Goal: Information Seeking & Learning: Learn about a topic

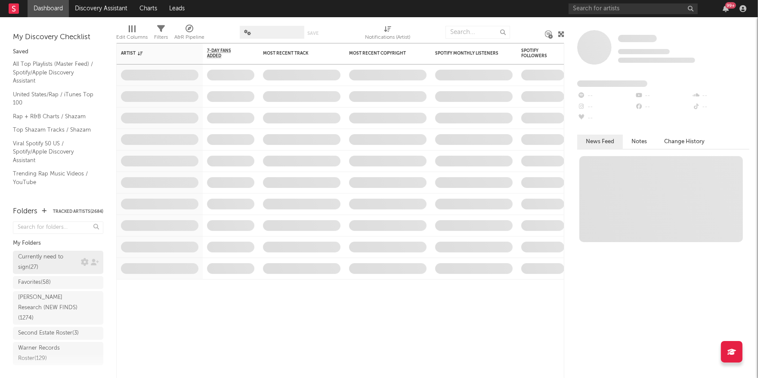
click at [51, 267] on div "Currently need to sign ( 27 )" at bounding box center [48, 262] width 61 height 21
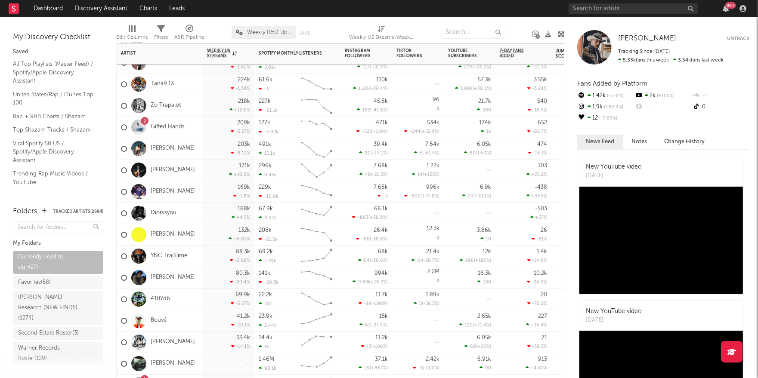
click at [195, 190] on div "[PERSON_NAME]" at bounding box center [160, 192] width 86 height 22
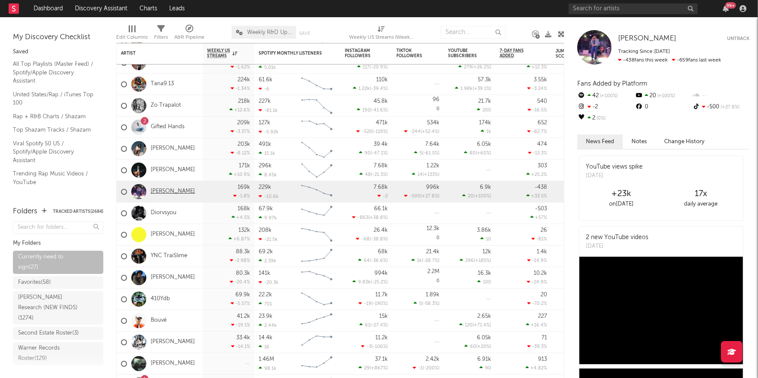
click at [166, 191] on link "[PERSON_NAME]" at bounding box center [173, 191] width 44 height 7
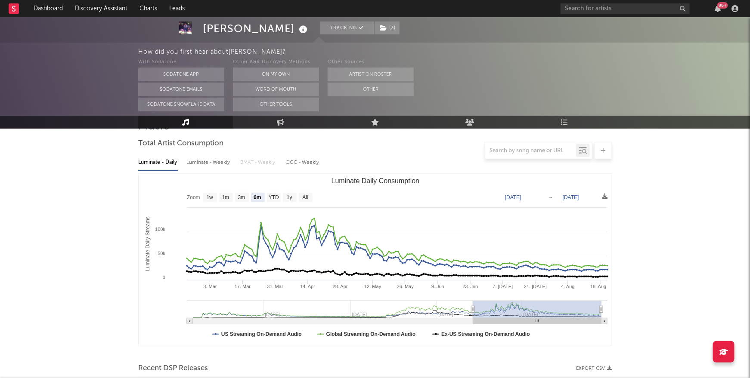
scroll to position [76, 0]
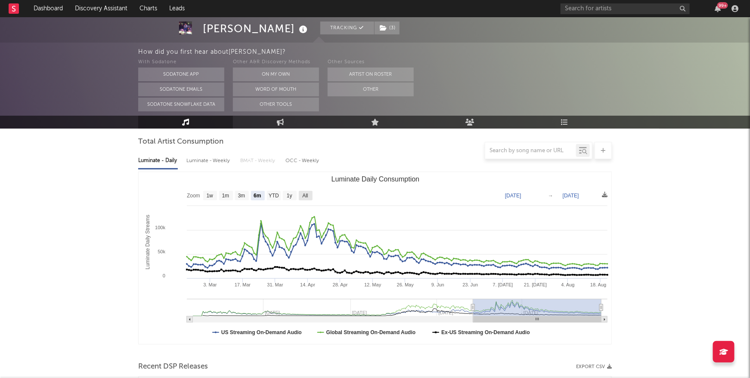
click at [304, 195] on text "All" at bounding box center [305, 196] width 6 height 6
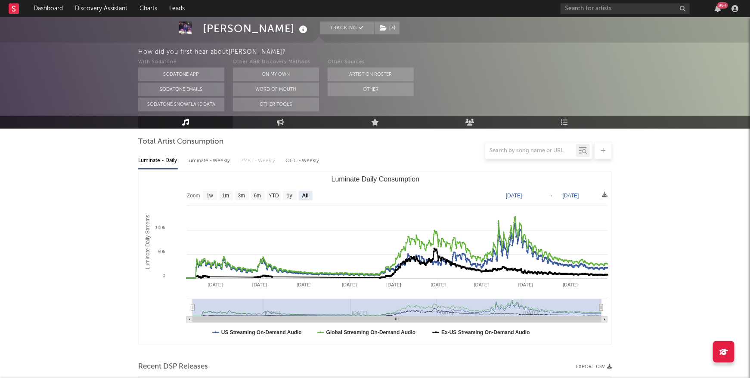
select select "All"
type input "[DATE]"
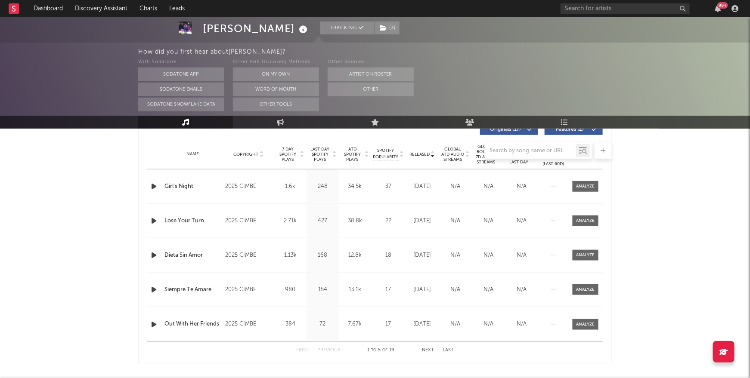
scroll to position [338, 0]
click at [428, 349] on button "Next" at bounding box center [428, 350] width 12 height 5
click at [430, 351] on button "Next" at bounding box center [428, 350] width 12 height 5
click at [431, 350] on button "Next" at bounding box center [428, 350] width 12 height 5
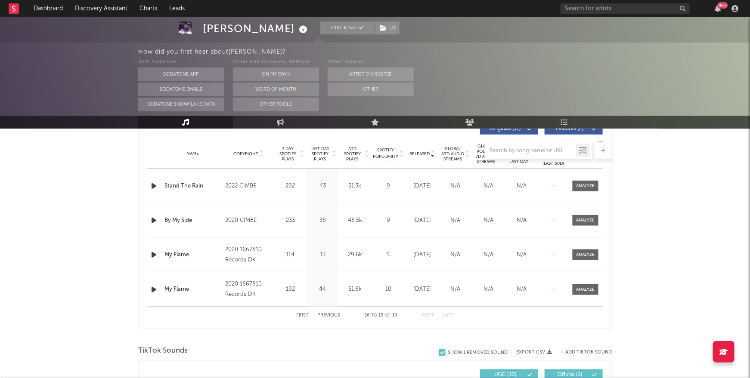
click at [291, 153] on div at bounding box center [375, 150] width 474 height 17
click at [288, 161] on div "Name Copyright Label Album Names Composer Names 7 Day Spotify Plays Last Day Sp…" at bounding box center [375, 154] width 456 height 30
click at [288, 159] on span "7 Day Spotify Plays" at bounding box center [287, 154] width 23 height 16
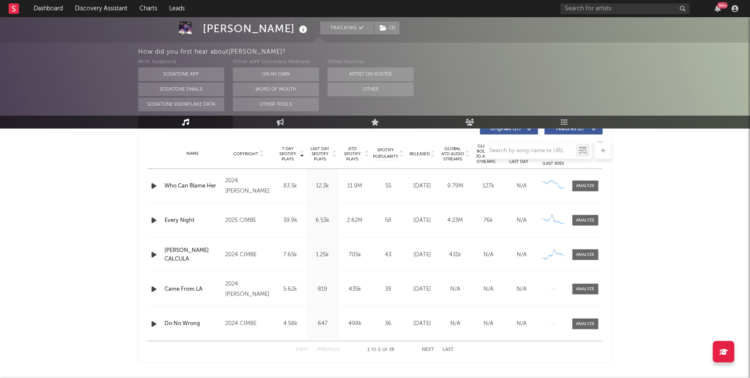
click at [288, 160] on span "7 Day Spotify Plays" at bounding box center [287, 154] width 23 height 16
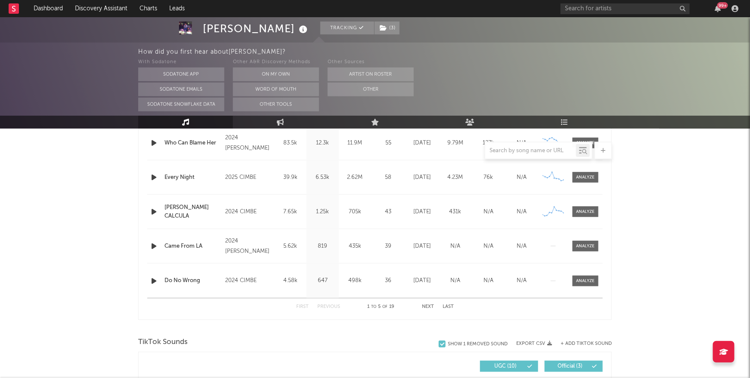
scroll to position [398, 0]
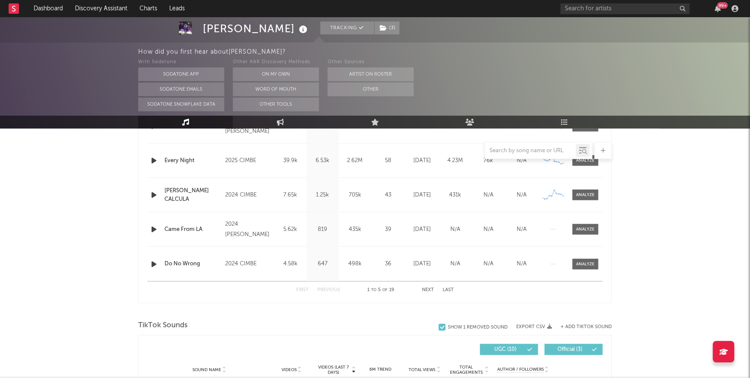
click at [426, 289] on button "Next" at bounding box center [428, 290] width 12 height 5
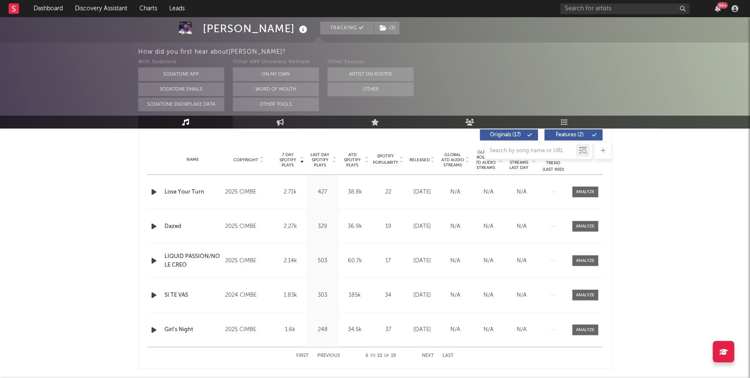
scroll to position [332, 0]
click at [334, 354] on button "Previous" at bounding box center [328, 356] width 23 height 5
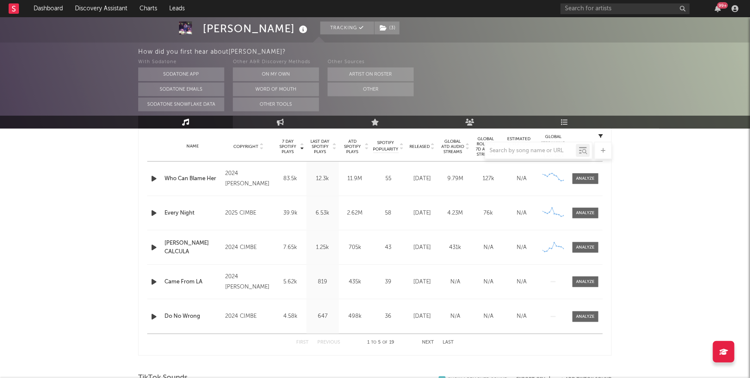
scroll to position [351, 0]
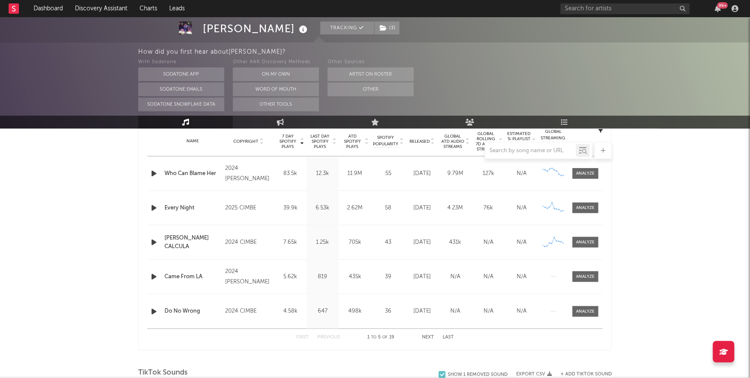
click at [426, 338] on button "Next" at bounding box center [428, 337] width 12 height 5
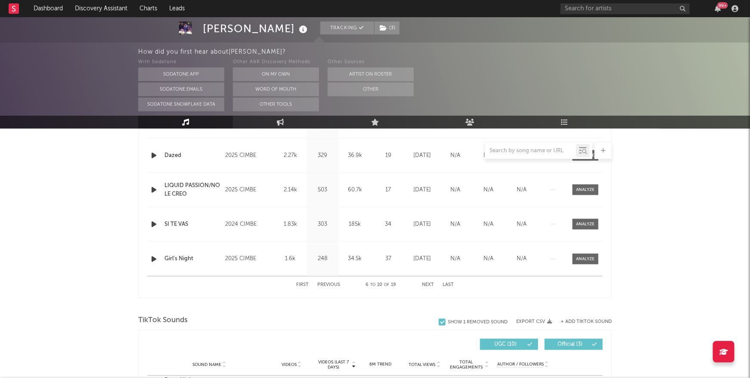
scroll to position [344, 0]
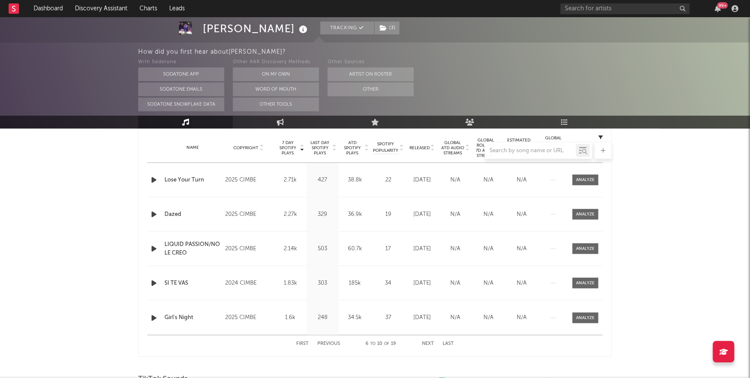
click at [305, 342] on button "First" at bounding box center [302, 344] width 12 height 5
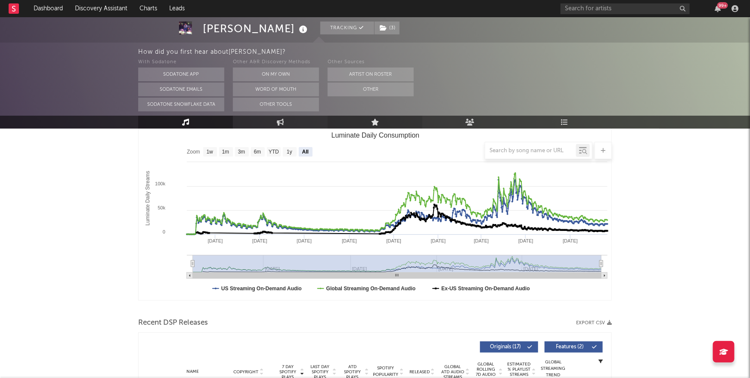
scroll to position [0, 0]
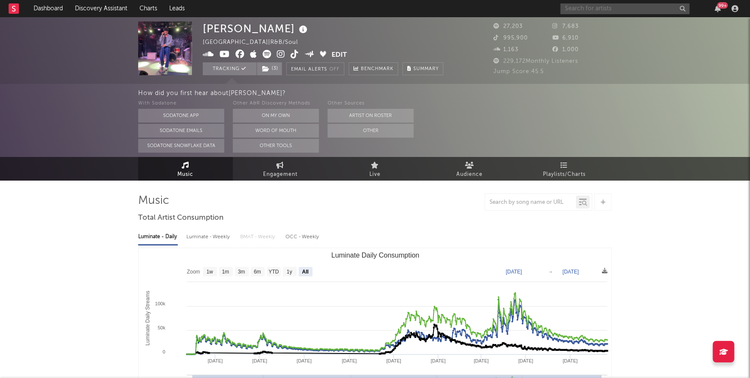
click at [600, 8] on input "text" at bounding box center [625, 8] width 129 height 11
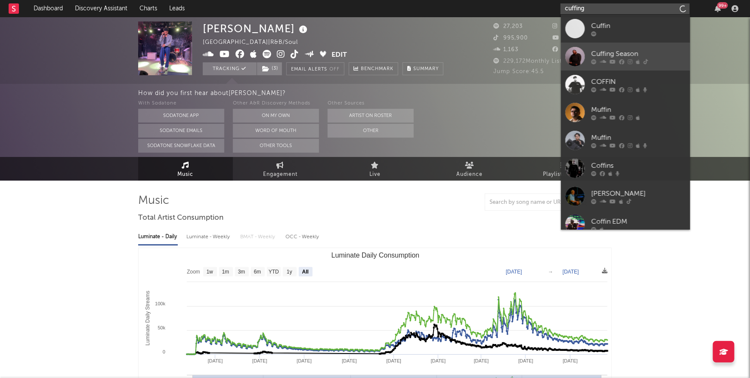
type input "cuffing"
click at [597, 53] on div "Cuffing Season" at bounding box center [638, 54] width 95 height 10
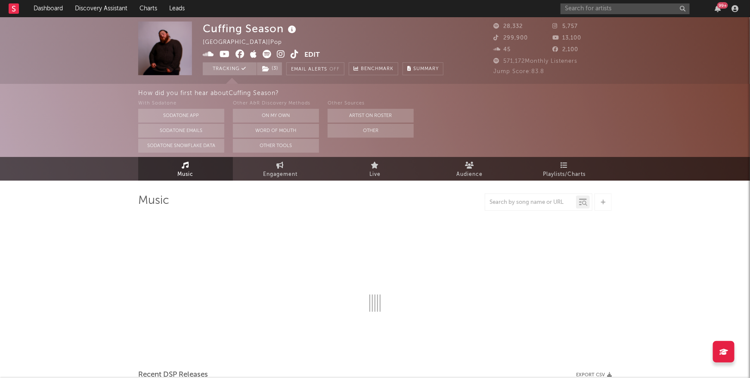
select select "6m"
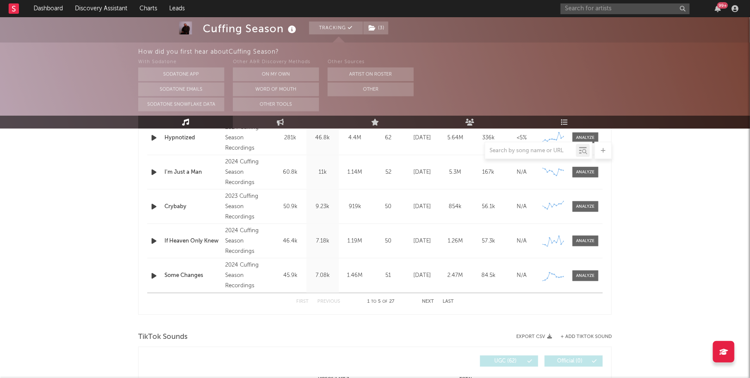
scroll to position [388, 0]
click at [427, 301] on button "Next" at bounding box center [428, 301] width 12 height 5
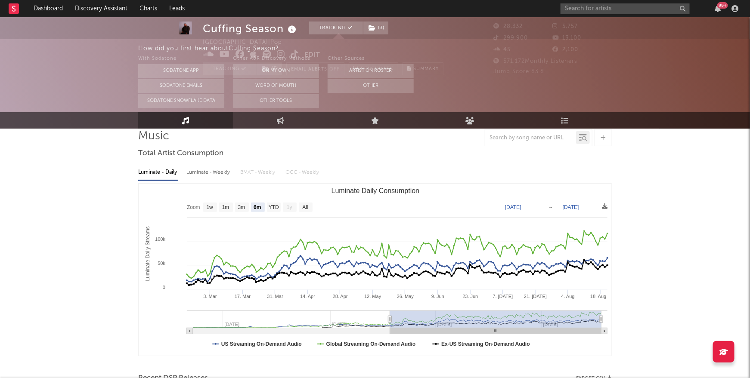
scroll to position [0, 0]
